Goal: Task Accomplishment & Management: Manage account settings

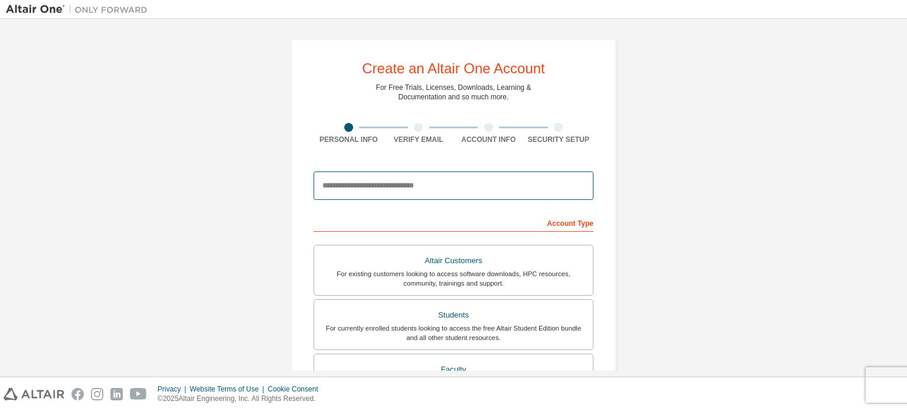
click at [437, 181] on input "email" at bounding box center [454, 185] width 280 height 28
type input "**********"
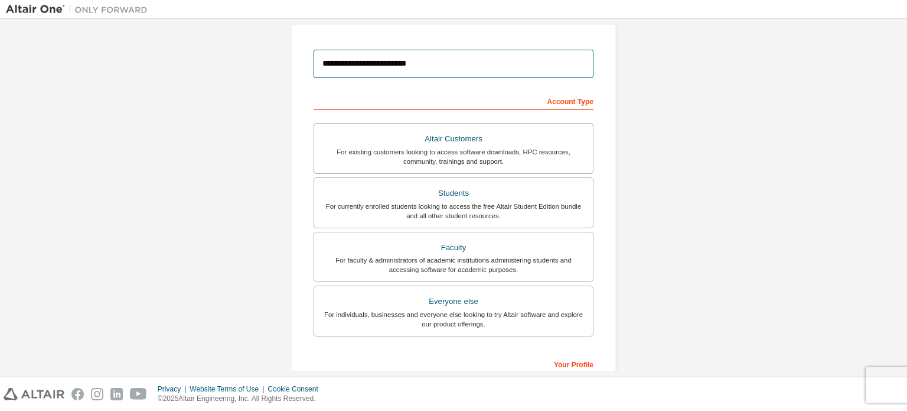
scroll to position [122, 0]
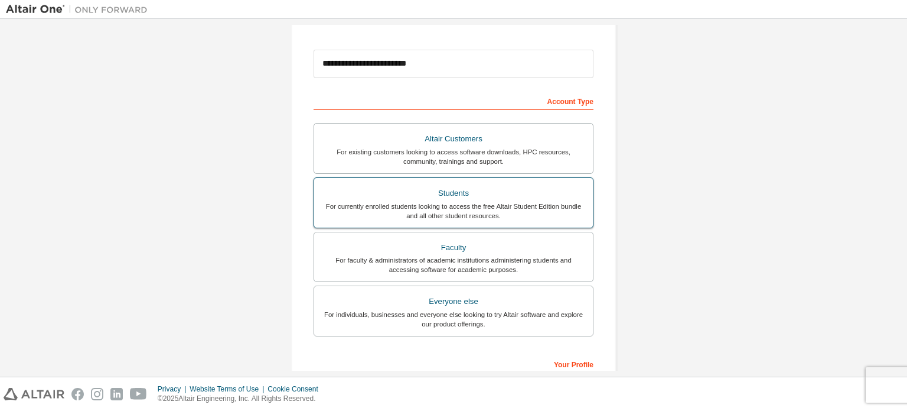
click at [449, 193] on div "Students" at bounding box center [453, 193] width 265 height 17
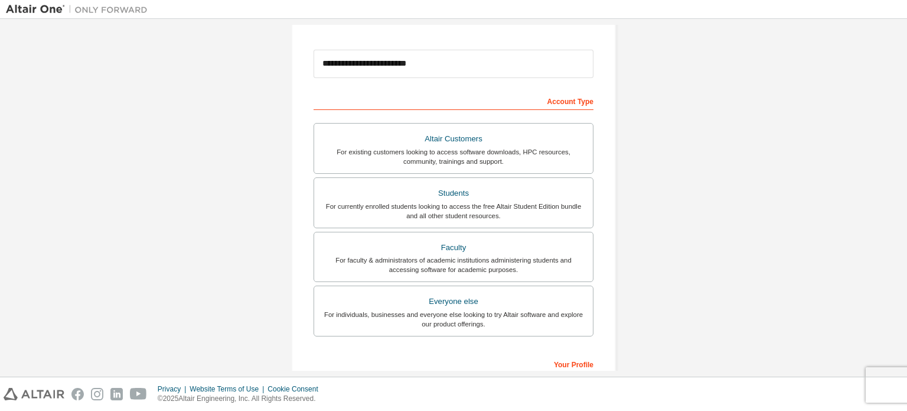
scroll to position [0, 0]
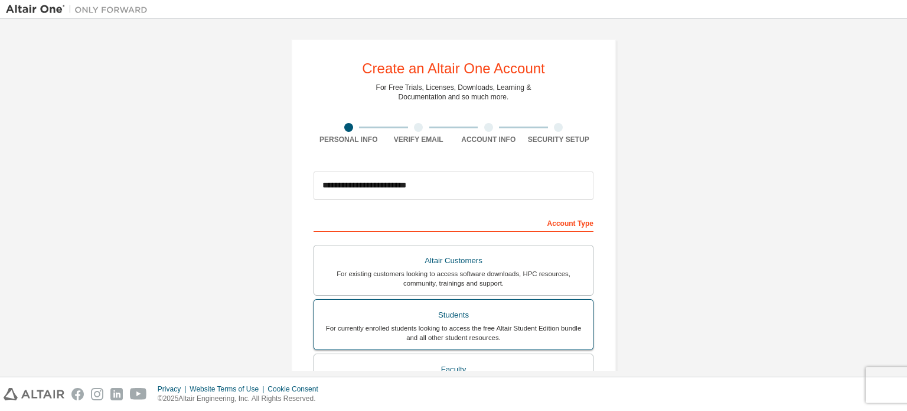
click at [444, 310] on div "Students" at bounding box center [453, 315] width 265 height 17
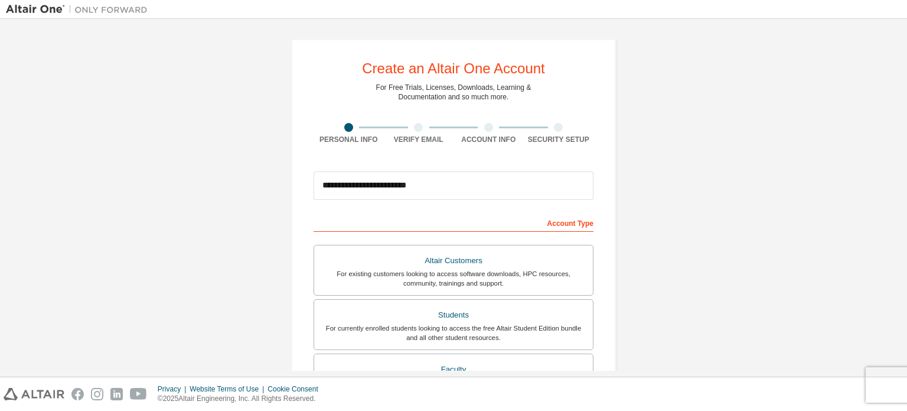
scroll to position [277, 0]
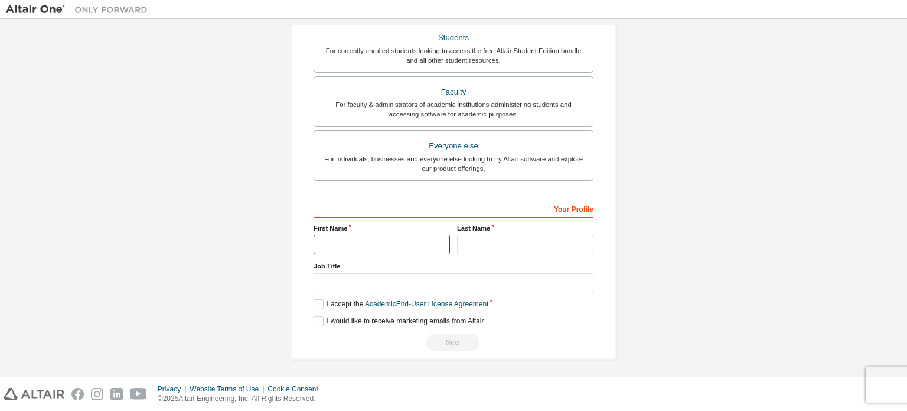
click at [343, 247] on input "text" at bounding box center [382, 244] width 136 height 19
type input "*****"
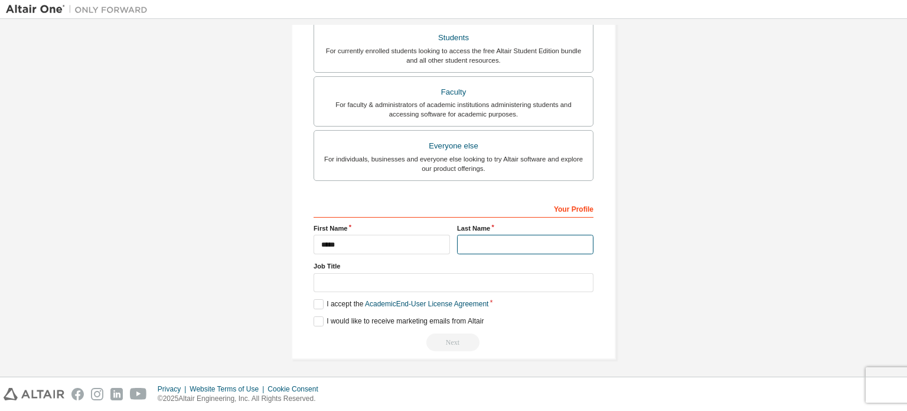
click at [464, 239] on input "text" at bounding box center [525, 244] width 136 height 19
type input "********"
click at [501, 319] on div "I would like to receive marketing emails from Altair" at bounding box center [454, 321] width 280 height 10
click at [317, 300] on label "I accept the Academic End-User License Agreement" at bounding box center [401, 304] width 175 height 10
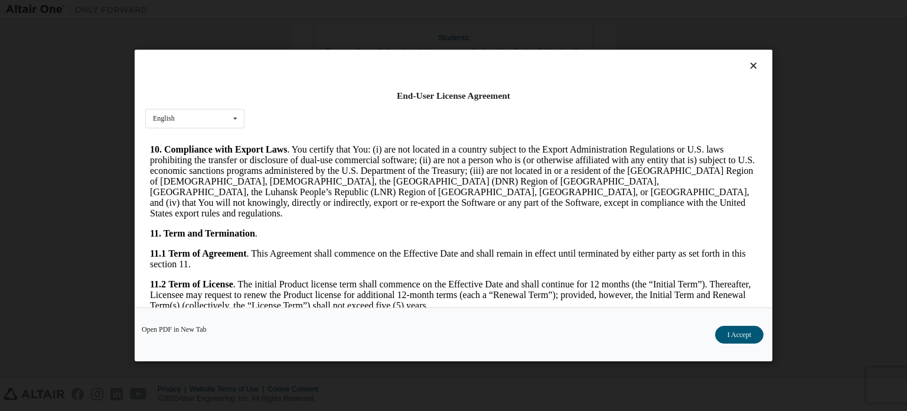
scroll to position [1983, 0]
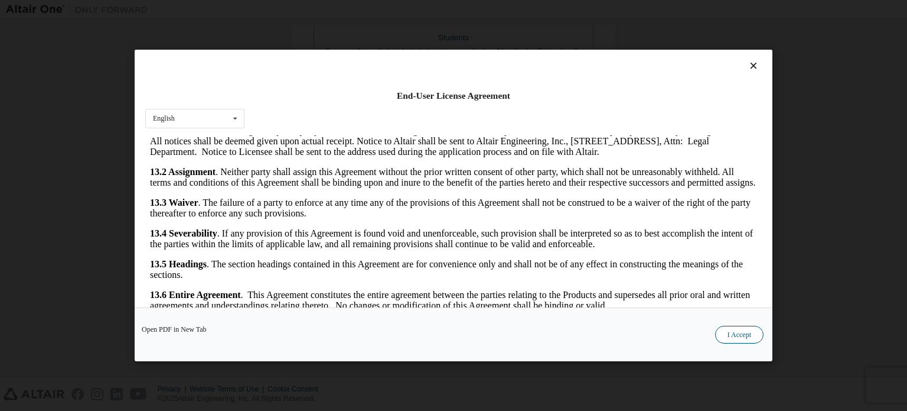
click at [746, 333] on button "I Accept" at bounding box center [739, 335] width 48 height 18
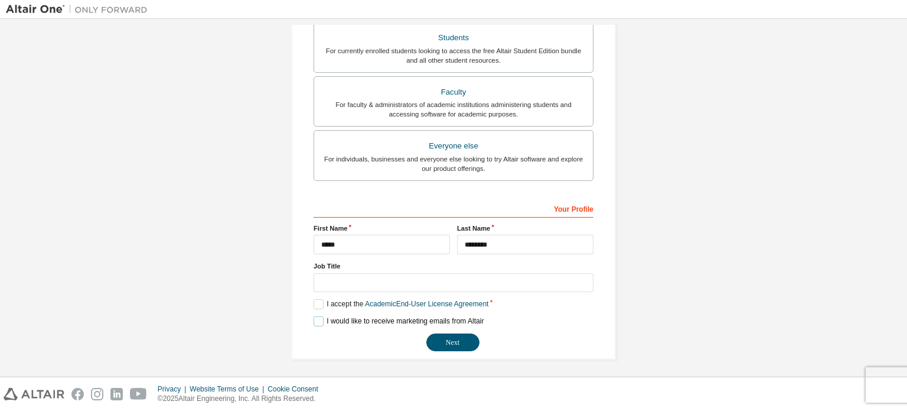
click at [317, 318] on label "I would like to receive marketing emails from Altair" at bounding box center [399, 321] width 170 height 10
click at [320, 317] on label "I would like to receive marketing emails from Altair" at bounding box center [399, 321] width 170 height 10
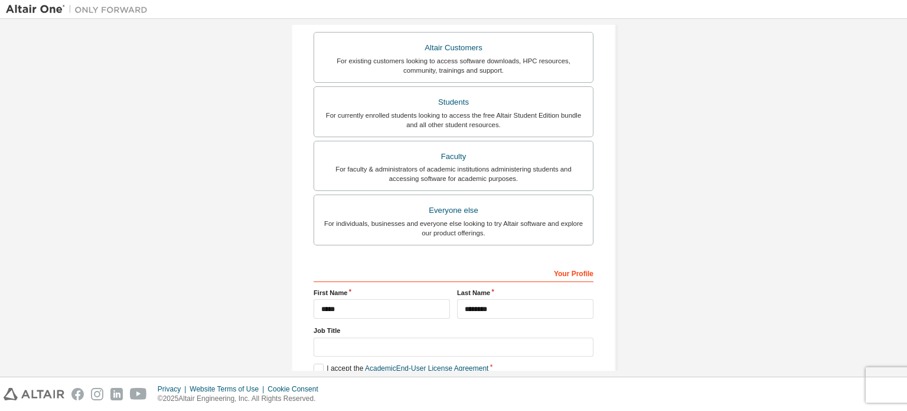
scroll to position [277, 0]
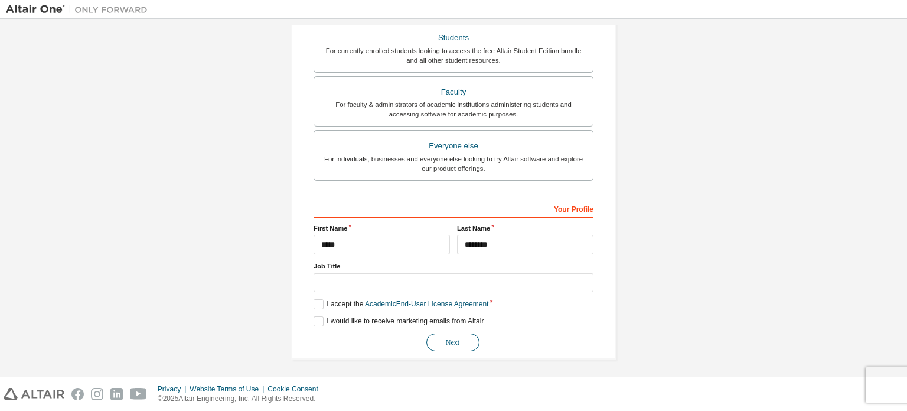
click at [447, 338] on button "Next" at bounding box center [453, 342] width 53 height 18
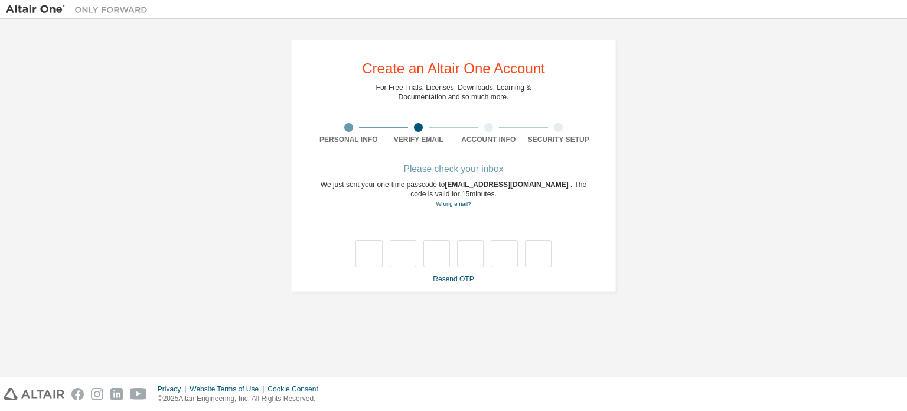
scroll to position [0, 0]
type input "*"
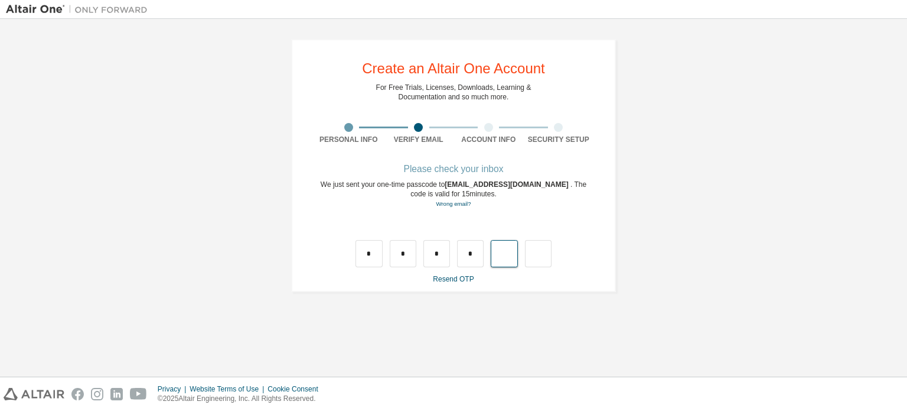
type input "*"
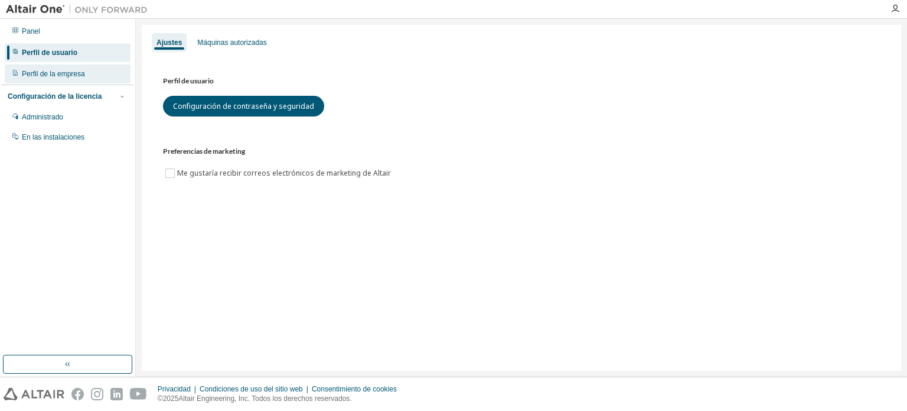
click at [84, 71] on div "Perfil de la empresa" at bounding box center [68, 73] width 126 height 19
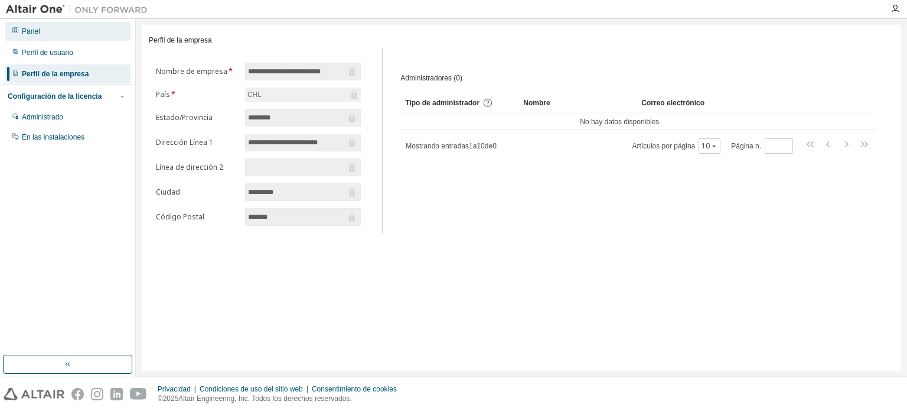
click at [92, 35] on div "Panel" at bounding box center [68, 31] width 126 height 19
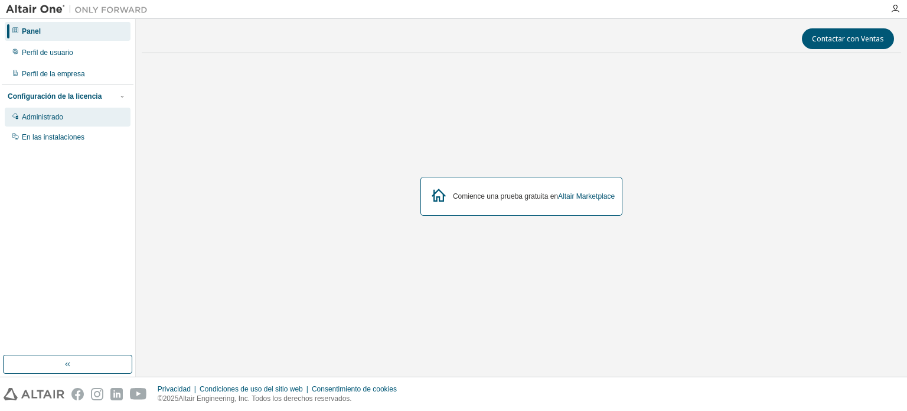
click at [78, 120] on div "Administrado" at bounding box center [68, 117] width 126 height 19
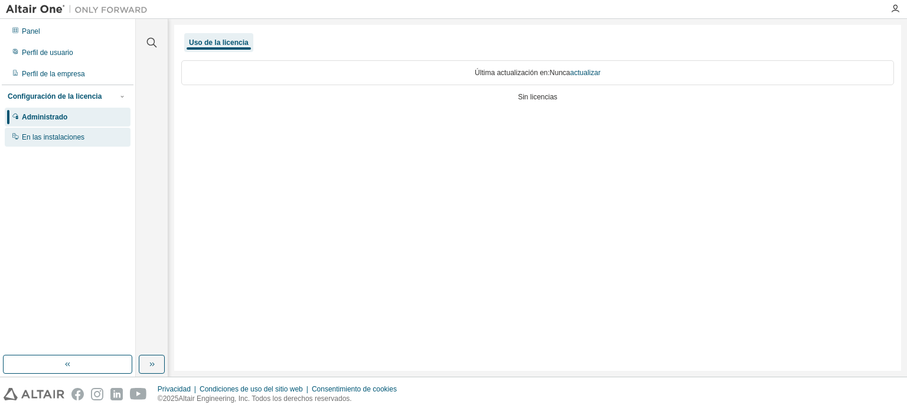
click at [81, 141] on font "En las instalaciones" at bounding box center [53, 137] width 63 height 8
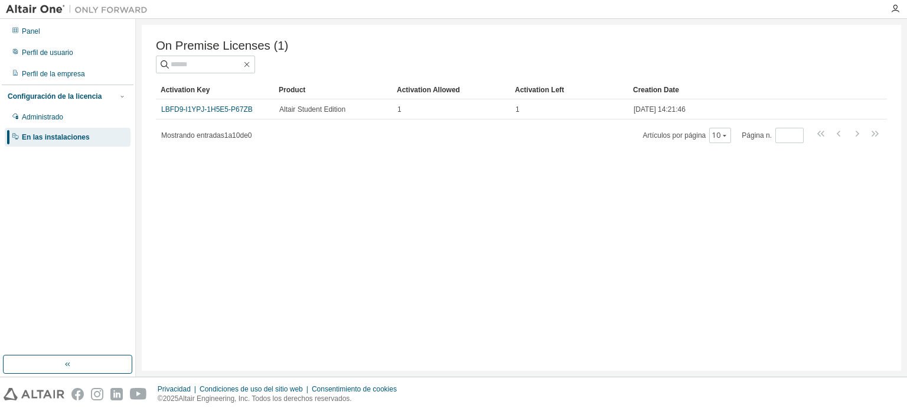
click at [901, 11] on div at bounding box center [896, 8] width 24 height 9
click at [892, 8] on icon "button" at bounding box center [895, 8] width 9 height 9
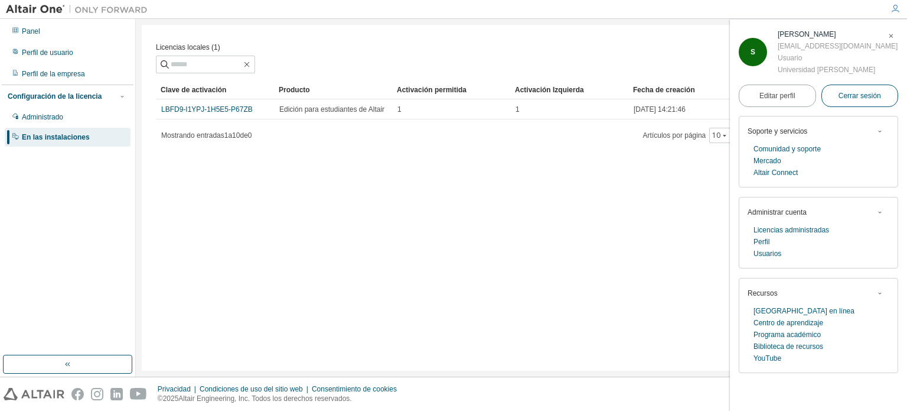
click at [847, 94] on font "Cerrar sesión" at bounding box center [860, 96] width 43 height 8
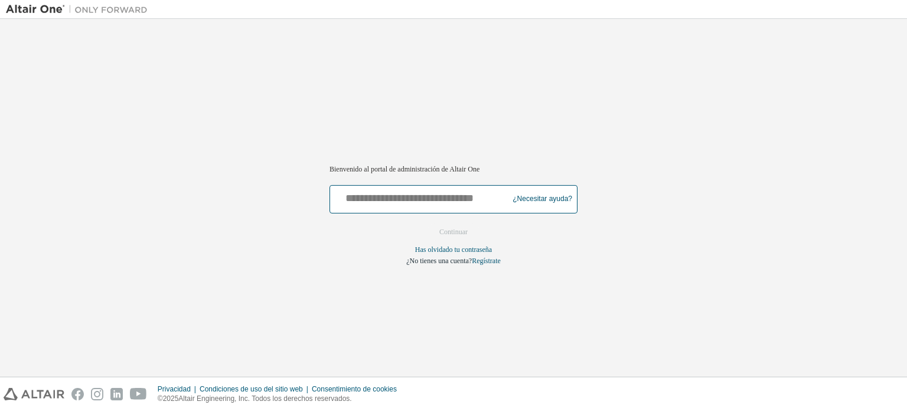
click at [418, 200] on input "text" at bounding box center [421, 196] width 172 height 17
type input "**********"
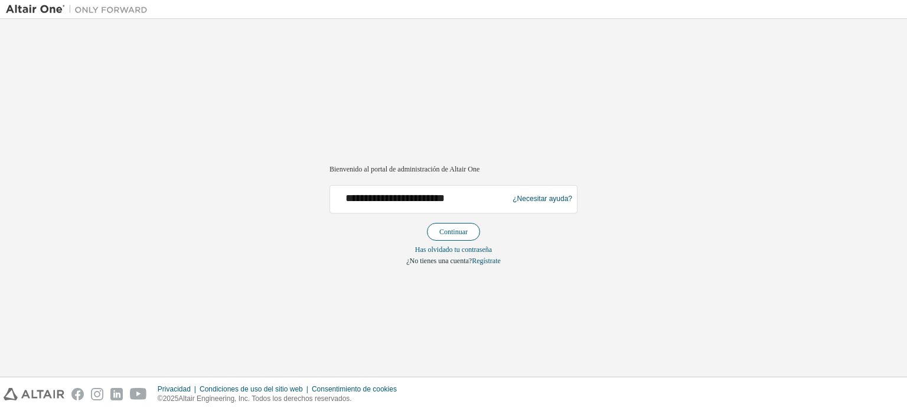
click at [468, 227] on font "Continuar" at bounding box center [454, 231] width 28 height 8
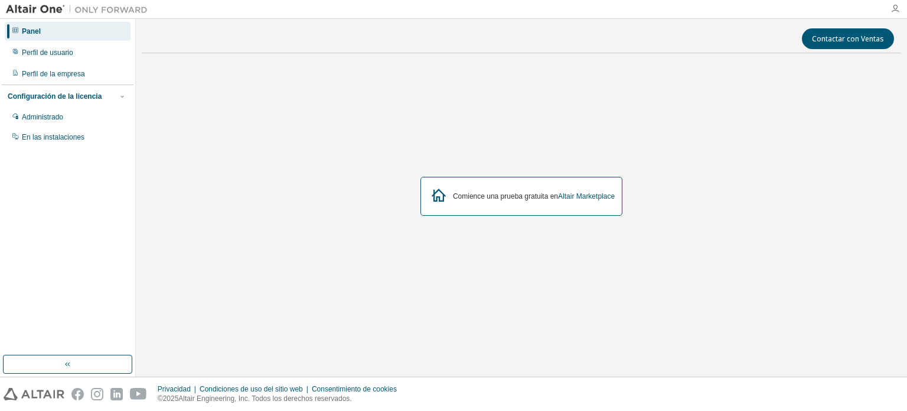
click at [891, 6] on icon "button" at bounding box center [895, 8] width 9 height 9
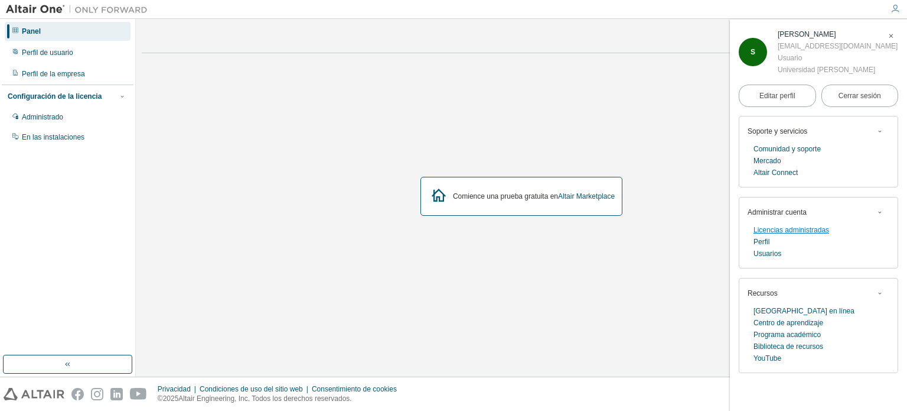
click at [763, 227] on font "Licencias administradas" at bounding box center [792, 230] width 76 height 8
click at [87, 6] on img at bounding box center [80, 10] width 148 height 12
click at [51, 6] on img at bounding box center [80, 10] width 148 height 12
click at [83, 363] on button "button" at bounding box center [67, 363] width 129 height 19
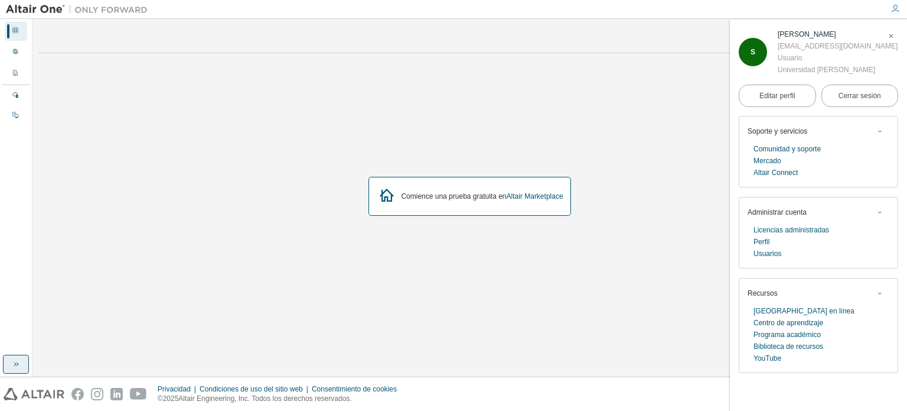
click at [17, 362] on icon "button" at bounding box center [18, 364] width 2 height 4
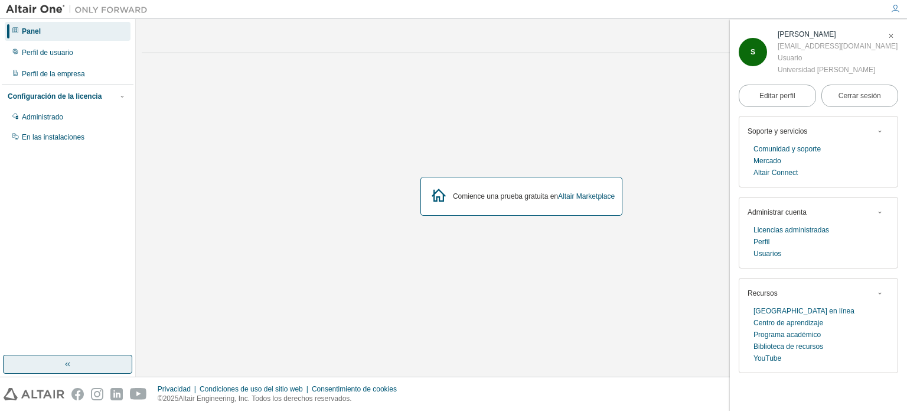
click at [35, 391] on img at bounding box center [34, 394] width 61 height 12
click at [584, 198] on font "Altair Marketplace" at bounding box center [586, 196] width 57 height 8
